Goal: Information Seeking & Learning: Learn about a topic

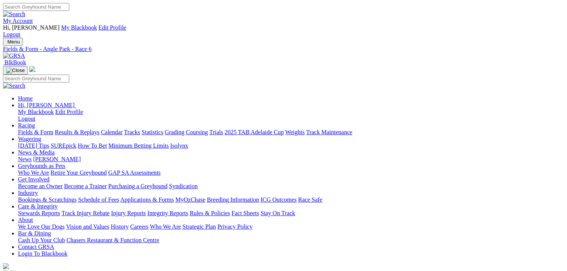
drag, startPoint x: 0, startPoint y: 0, endPoint x: 327, endPoint y: 118, distance: 347.2
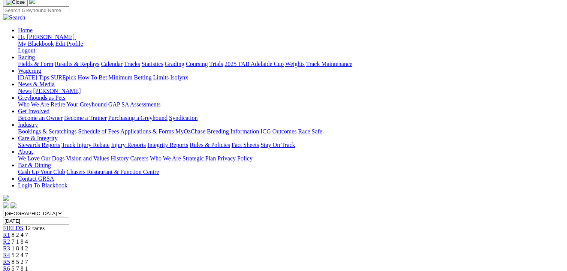
scroll to position [37, 0]
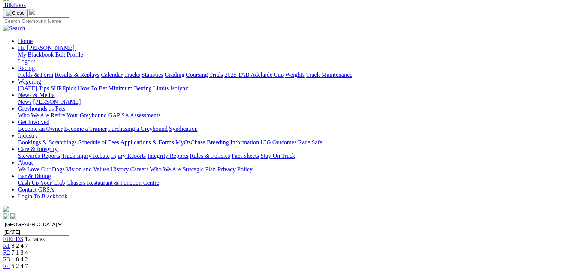
scroll to position [75, 0]
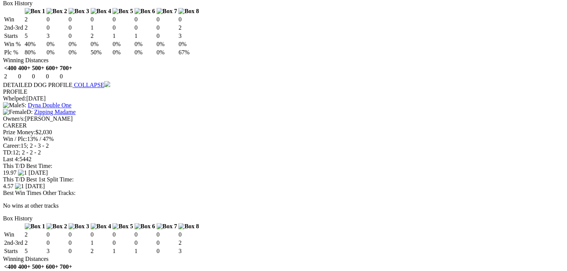
scroll to position [861, 0]
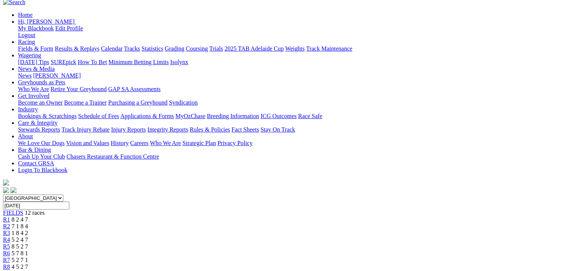
scroll to position [37, 0]
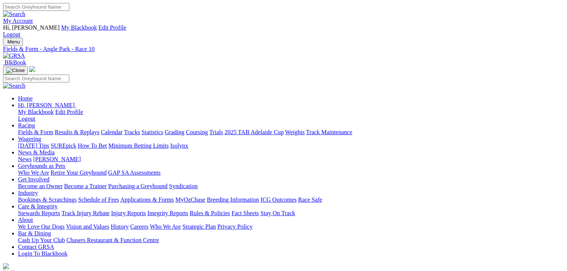
scroll to position [18, 0]
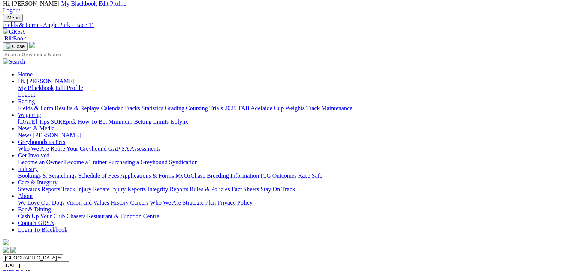
scroll to position [75, 0]
